Goal: Communication & Community: Participate in discussion

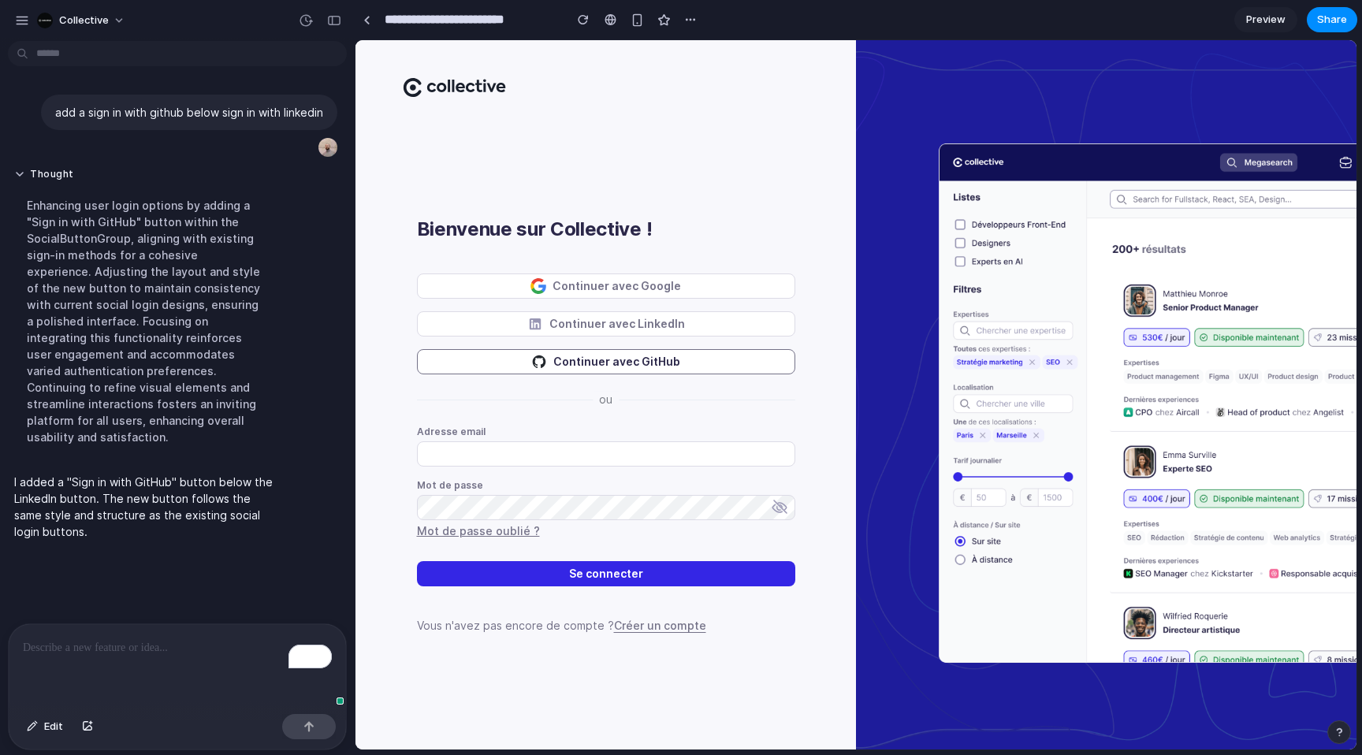
click at [578, 366] on button "Continuer avec GitHub" at bounding box center [606, 361] width 378 height 25
click at [43, 168] on button "Thought" at bounding box center [145, 174] width 263 height 13
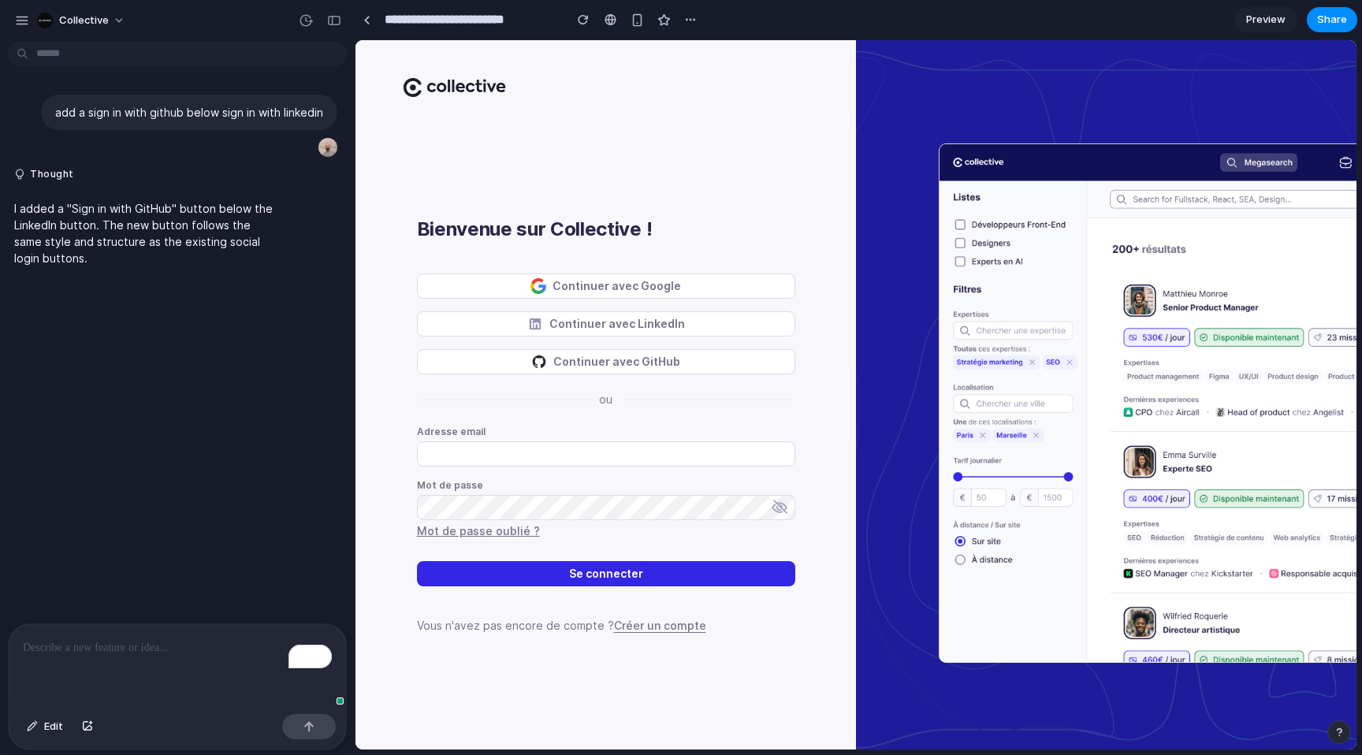
click at [34, 307] on div "add a sign in with github below sign in with linkedin Thought I added a "Sign i…" at bounding box center [172, 335] width 345 height 576
click at [103, 23] on span "Collective" at bounding box center [84, 21] width 50 height 16
click at [103, 23] on div "Settings Invite members Change theme Sign out" at bounding box center [681, 377] width 1362 height 755
click at [20, 20] on div "button" at bounding box center [22, 20] width 14 height 14
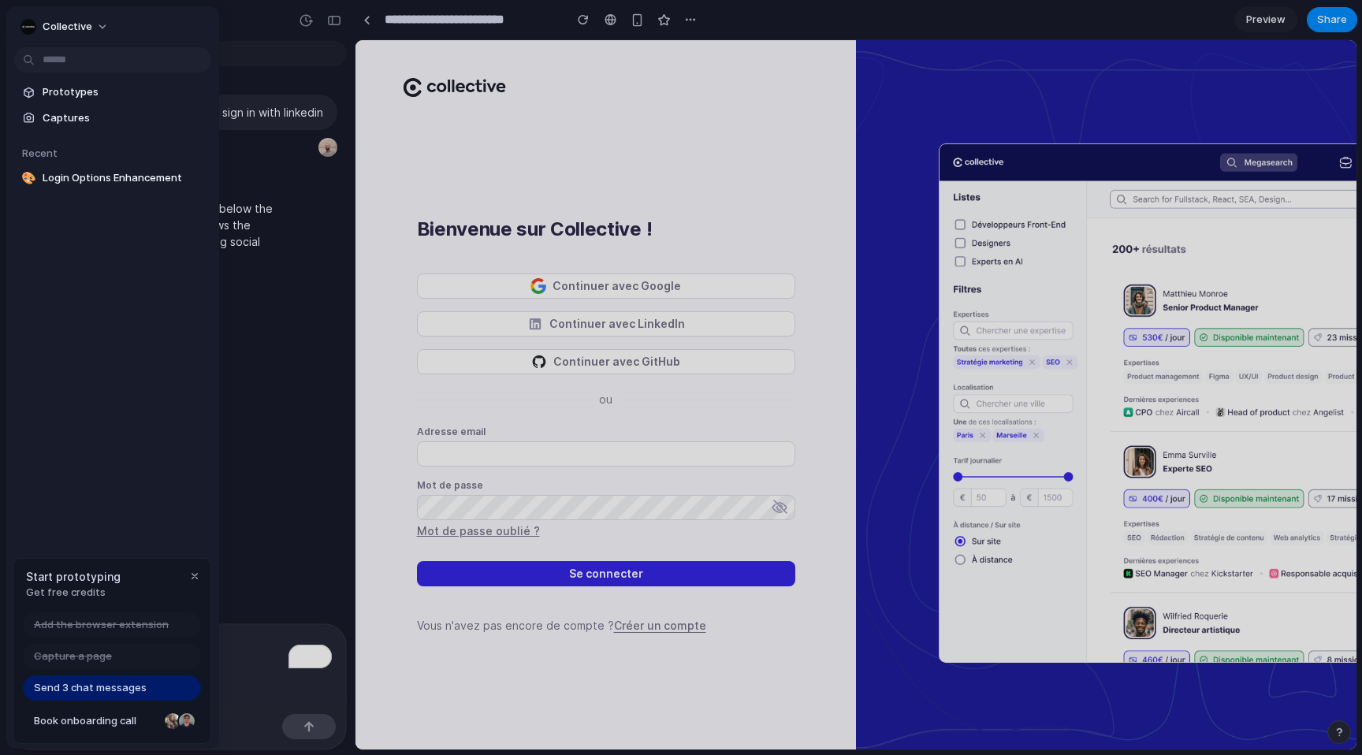
click at [167, 477] on div "Collective Prototypes Captures Recent 🎨 Login Options Enhancement Start prototy…" at bounding box center [112, 377] width 213 height 742
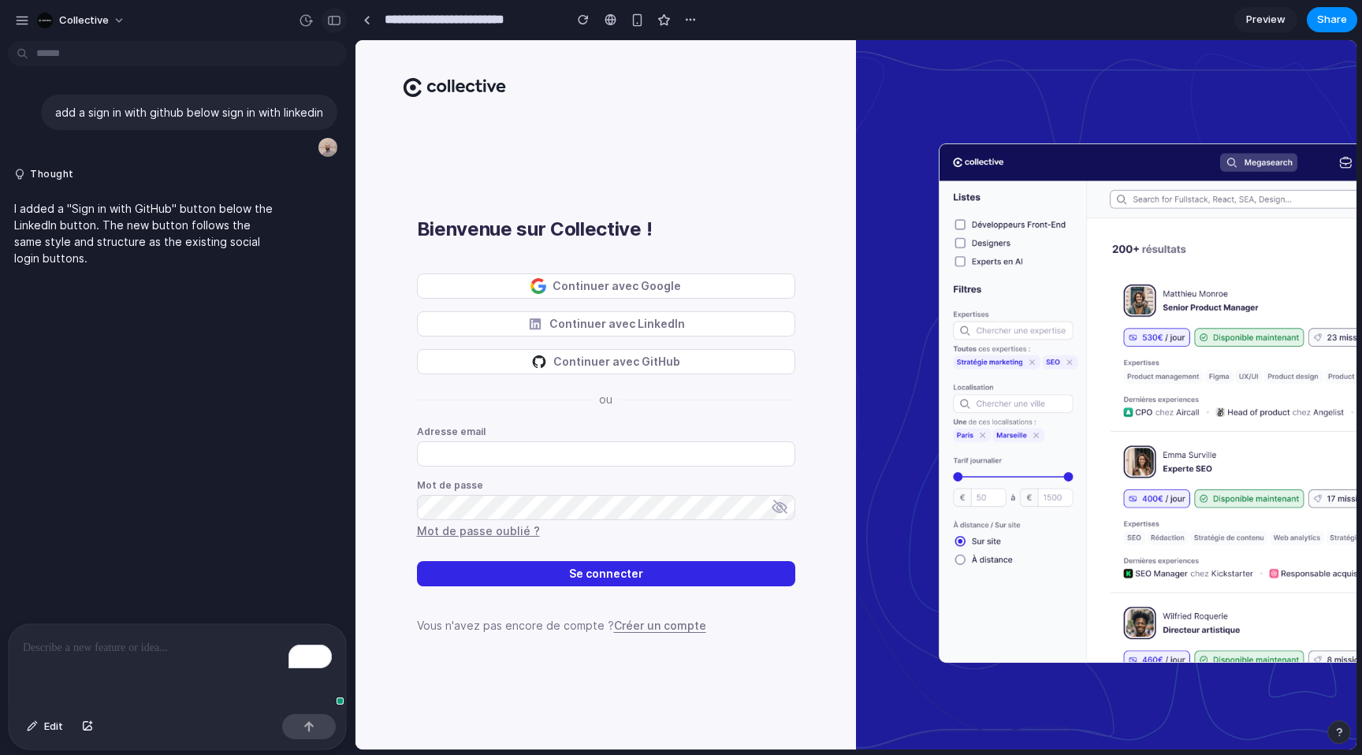
click at [329, 20] on div "button" at bounding box center [334, 20] width 14 height 11
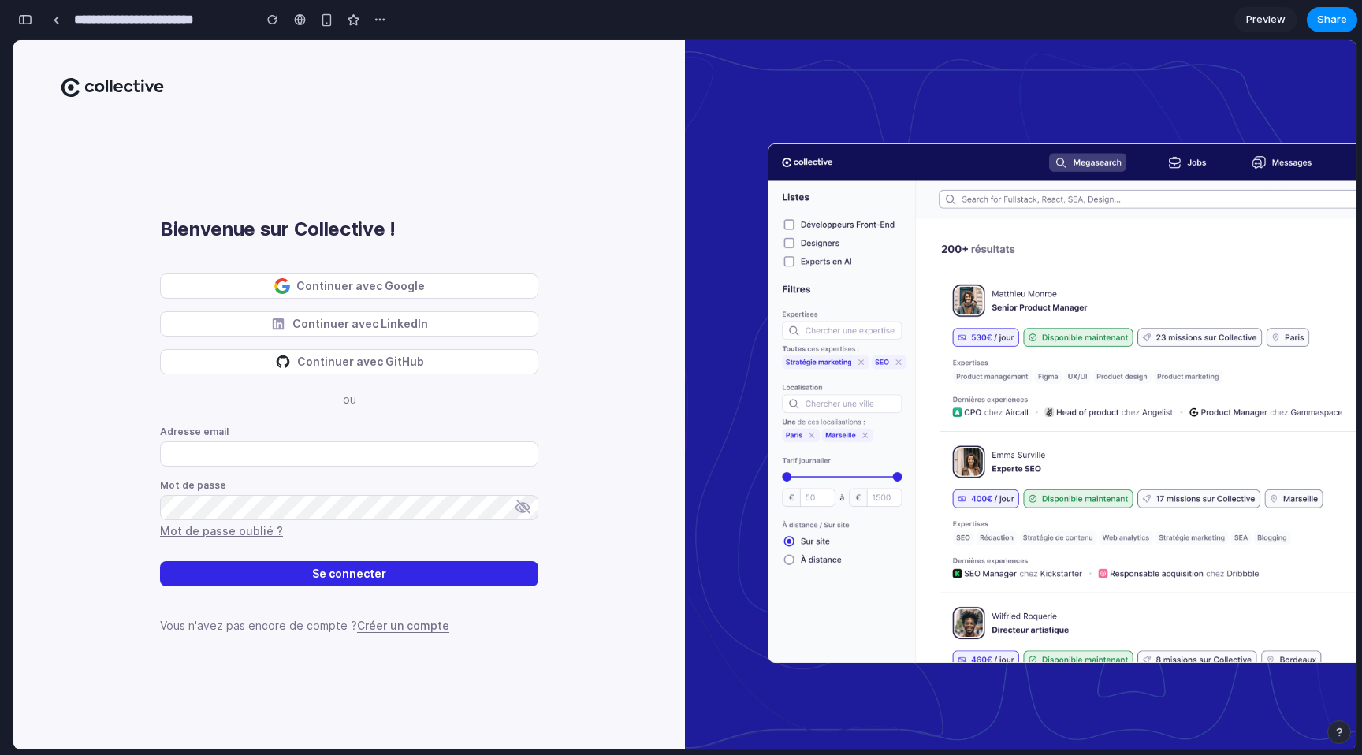
click at [28, 17] on div "button" at bounding box center [25, 19] width 14 height 11
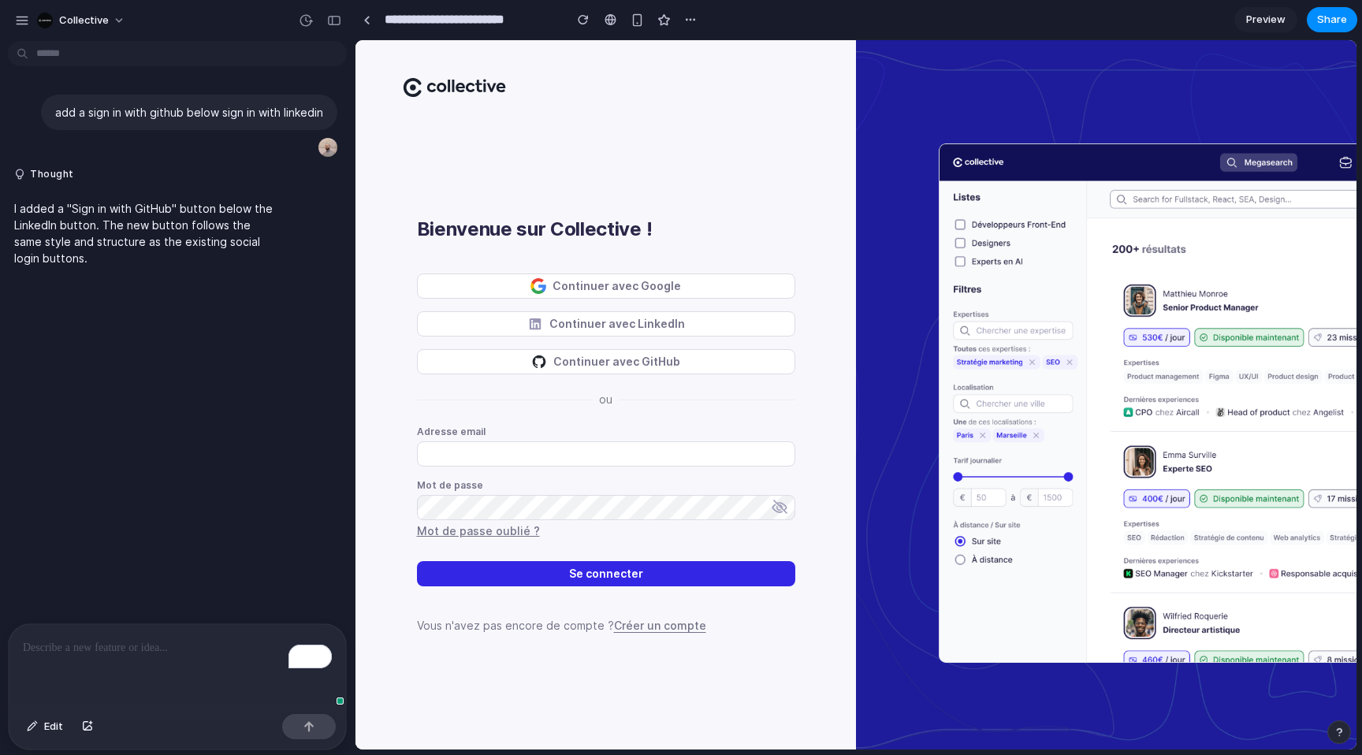
click at [166, 640] on p "To enrich screen reader interactions, please activate Accessibility in Grammarl…" at bounding box center [177, 647] width 309 height 19
click at [164, 652] on p "To enrich screen reader interactions, please activate Accessibility in Grammarl…" at bounding box center [177, 647] width 309 height 19
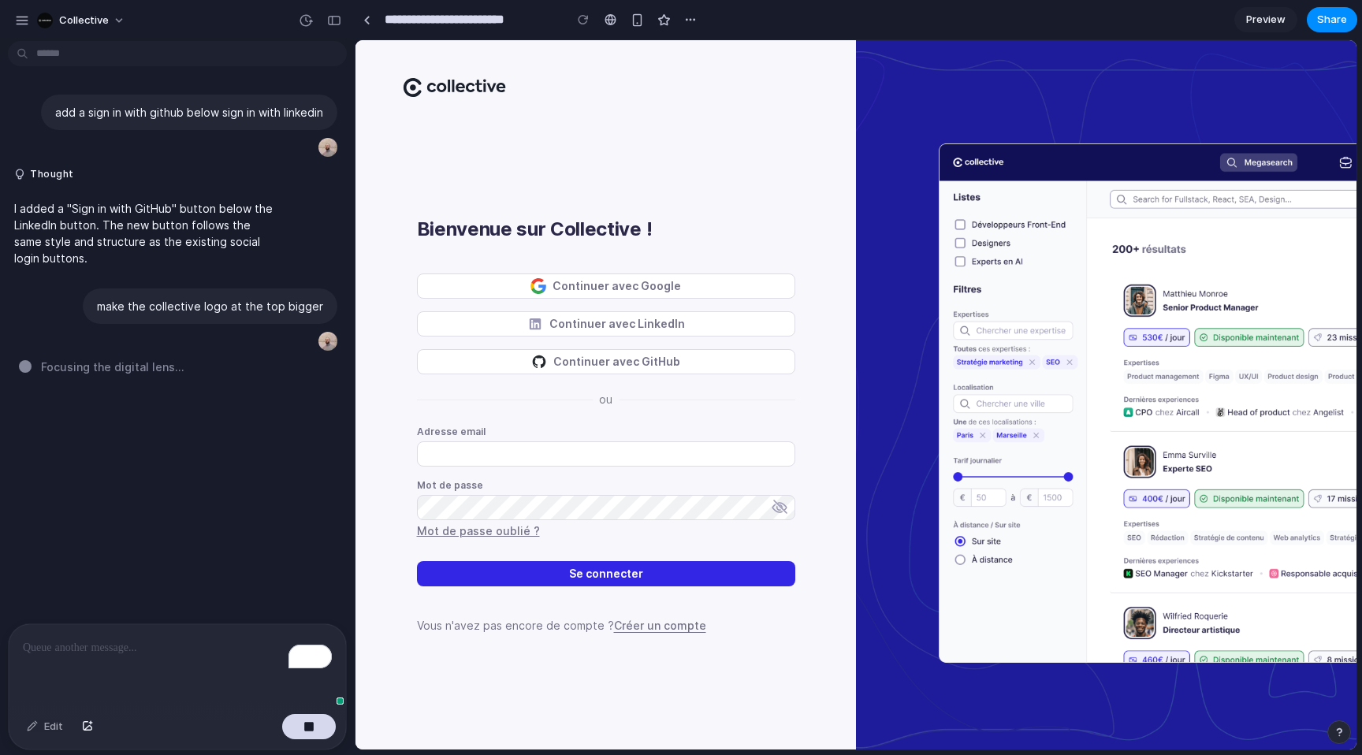
click at [151, 253] on p "I added a "Sign in with GitHub" button below the LinkedIn button. The new butto…" at bounding box center [145, 233] width 263 height 66
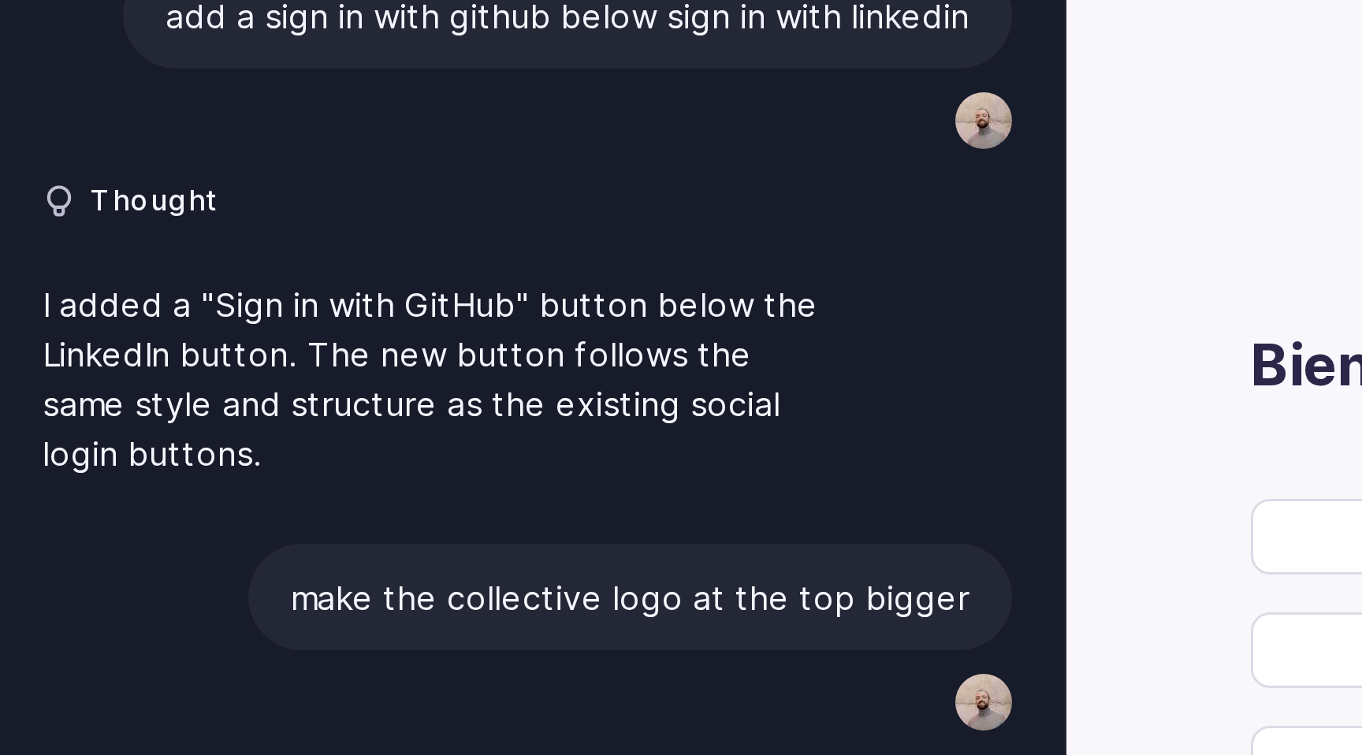
click at [50, 191] on div "I added a "Sign in with GitHub" button below the LinkedIn button. The new butto…" at bounding box center [146, 233] width 276 height 85
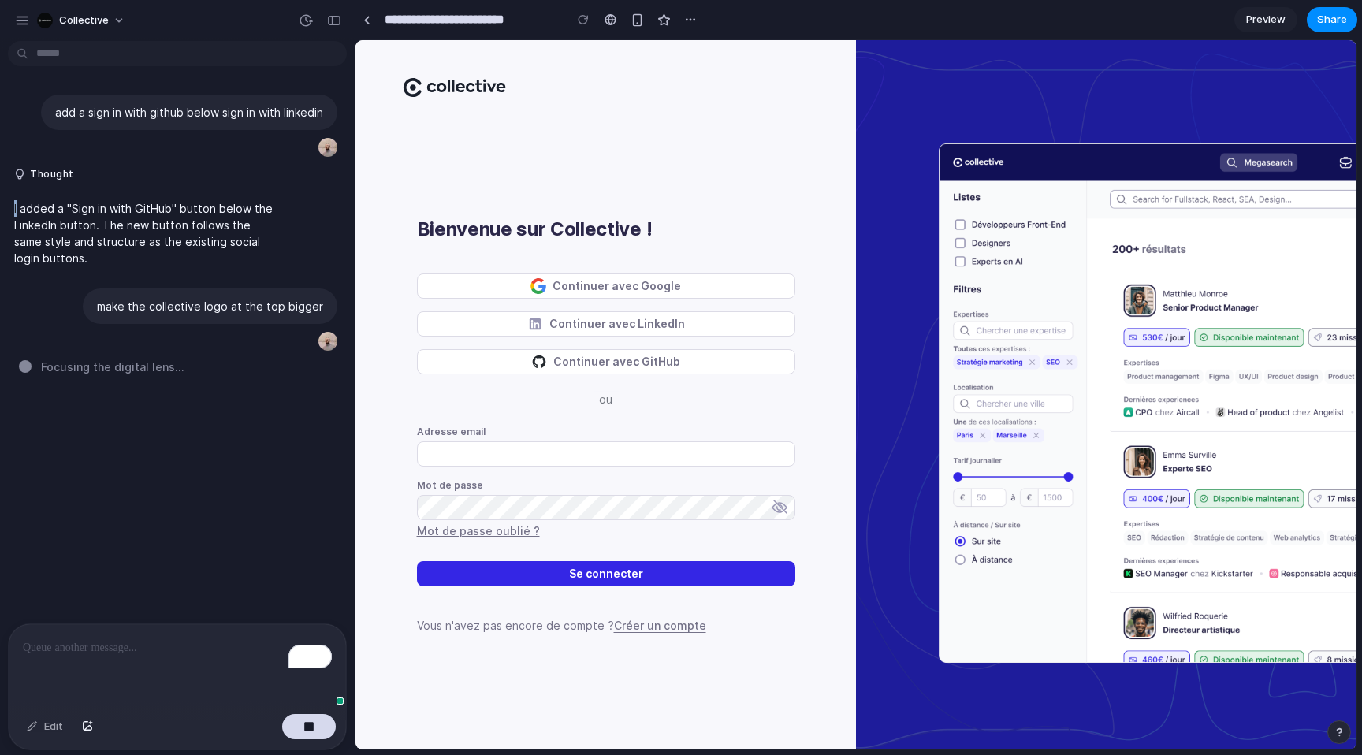
click at [155, 225] on p "I added a "Sign in with GitHub" button below the LinkedIn button. The new butto…" at bounding box center [145, 233] width 263 height 66
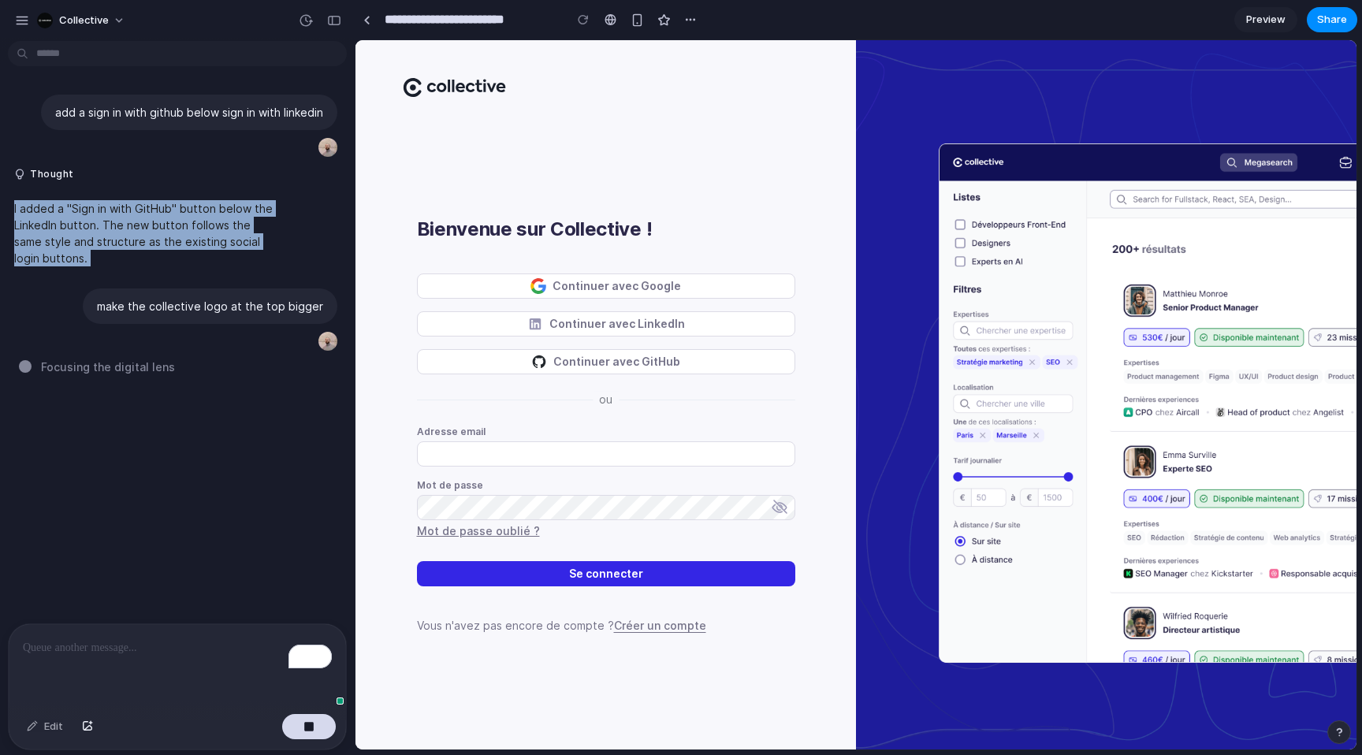
click at [155, 225] on p "I added a "Sign in with GitHub" button below the LinkedIn button. The new butto…" at bounding box center [145, 233] width 263 height 66
